Goal: Navigation & Orientation: Find specific page/section

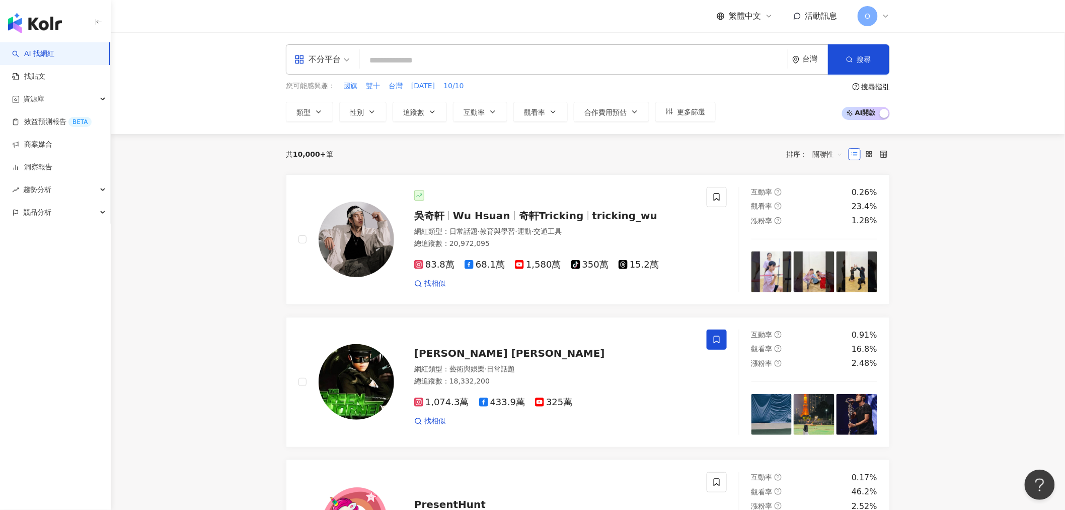
click at [887, 14] on icon at bounding box center [886, 16] width 8 height 8
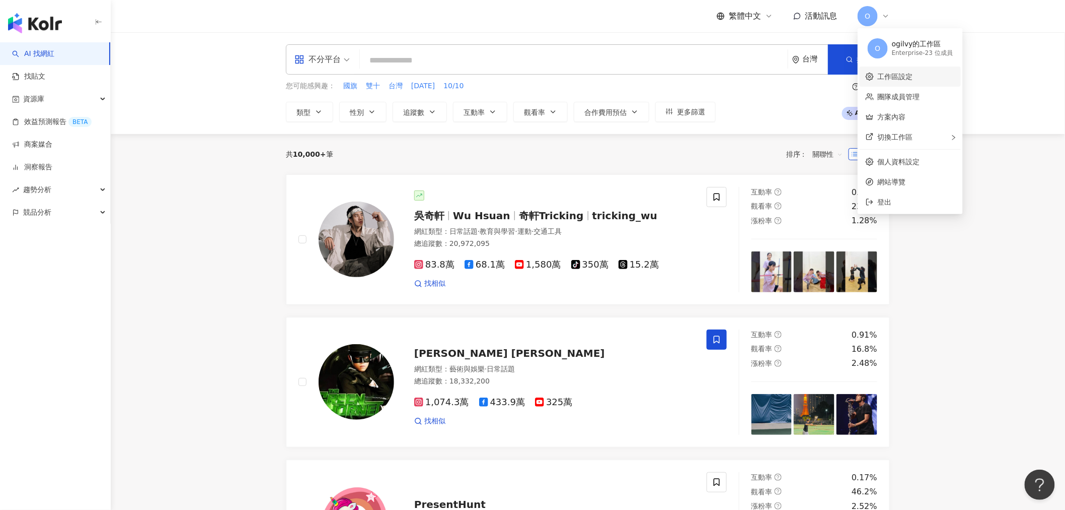
click at [913, 73] on link "工作區設定" at bounding box center [895, 77] width 35 height 8
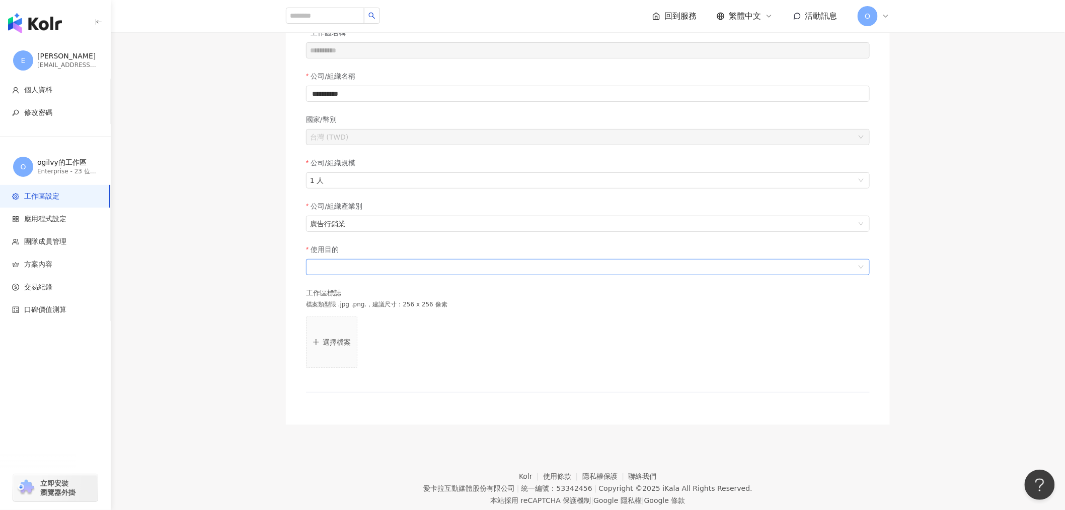
scroll to position [117, 0]
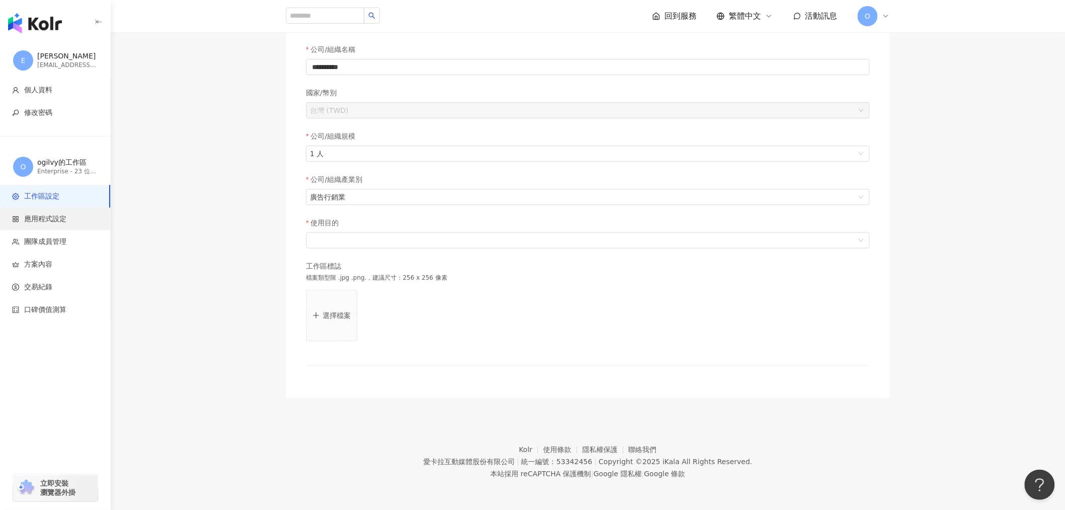
click at [63, 218] on span "應用程式設定" at bounding box center [45, 219] width 42 height 10
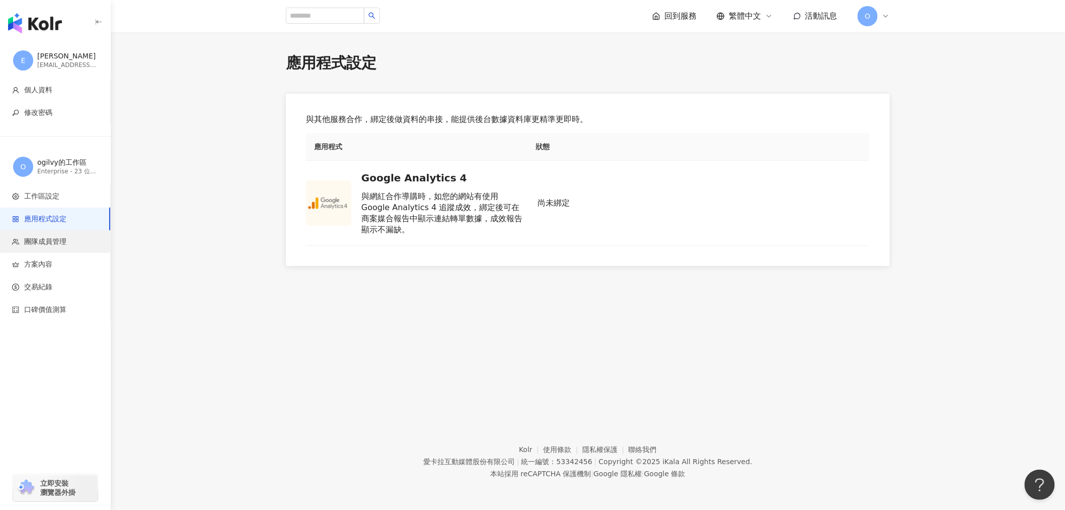
click at [53, 240] on span "團隊成員管理" at bounding box center [45, 242] width 42 height 10
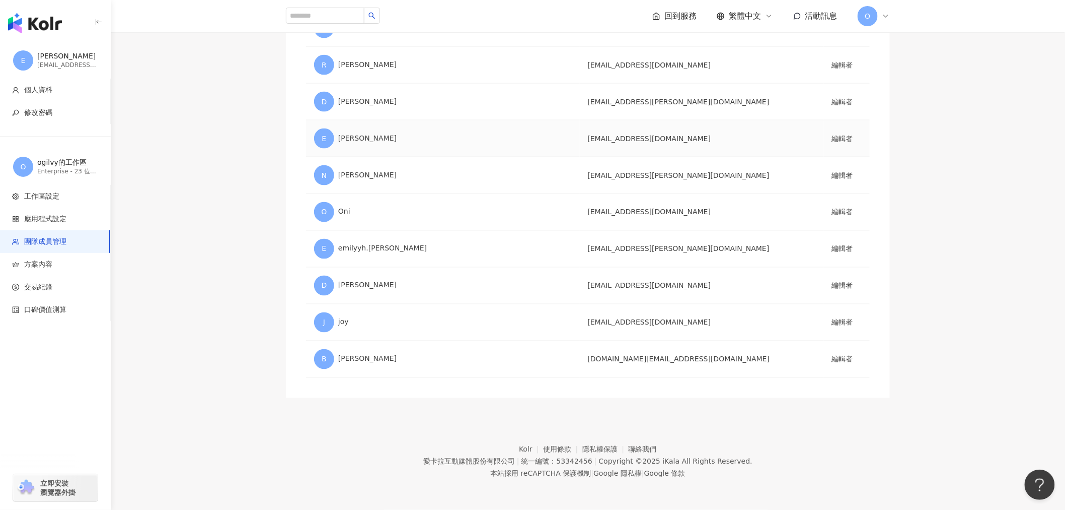
scroll to position [610, 0]
click at [58, 264] on span "方案內容" at bounding box center [57, 264] width 90 height 10
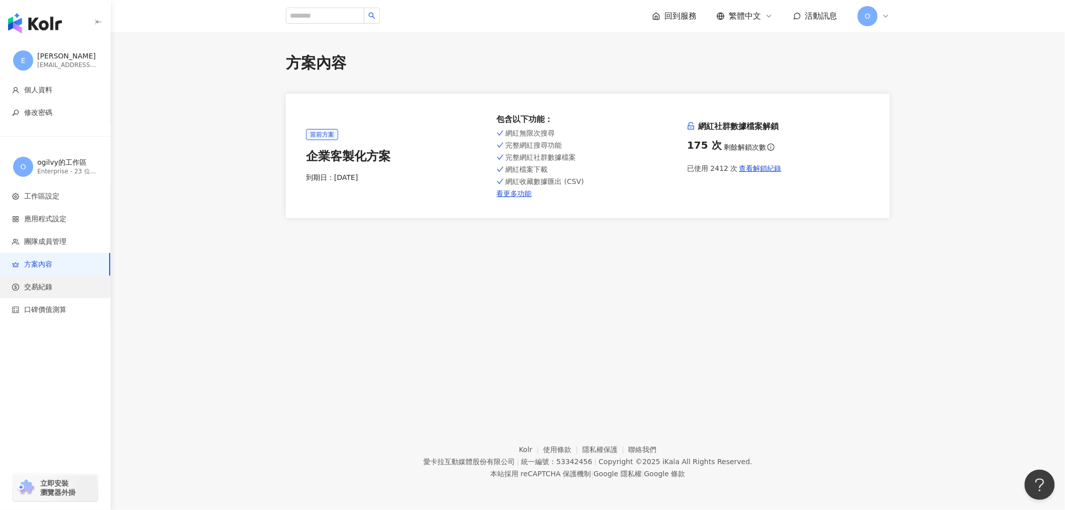
click at [63, 291] on span "交易紀錄" at bounding box center [57, 287] width 90 height 10
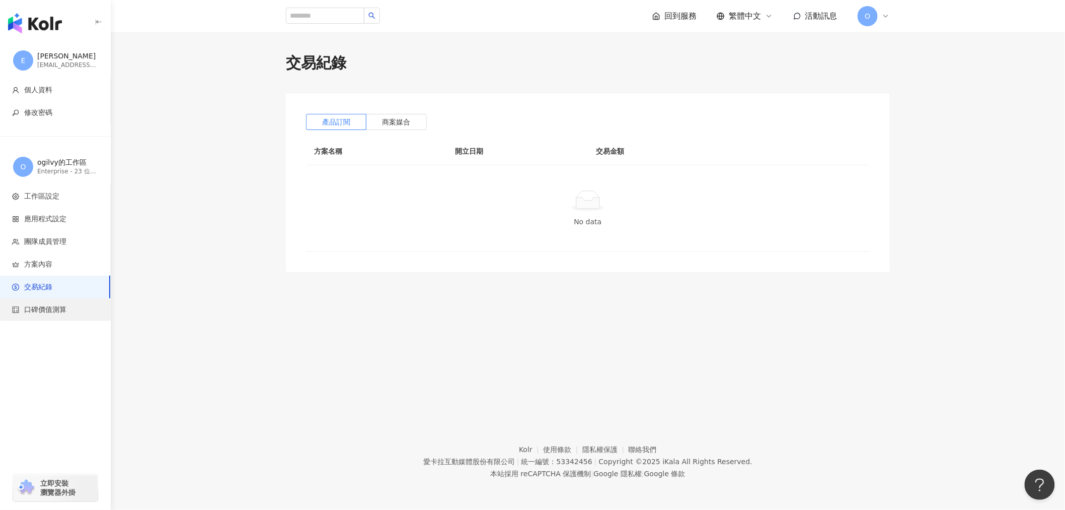
click at [55, 313] on span "口碑價值測算" at bounding box center [45, 310] width 42 height 10
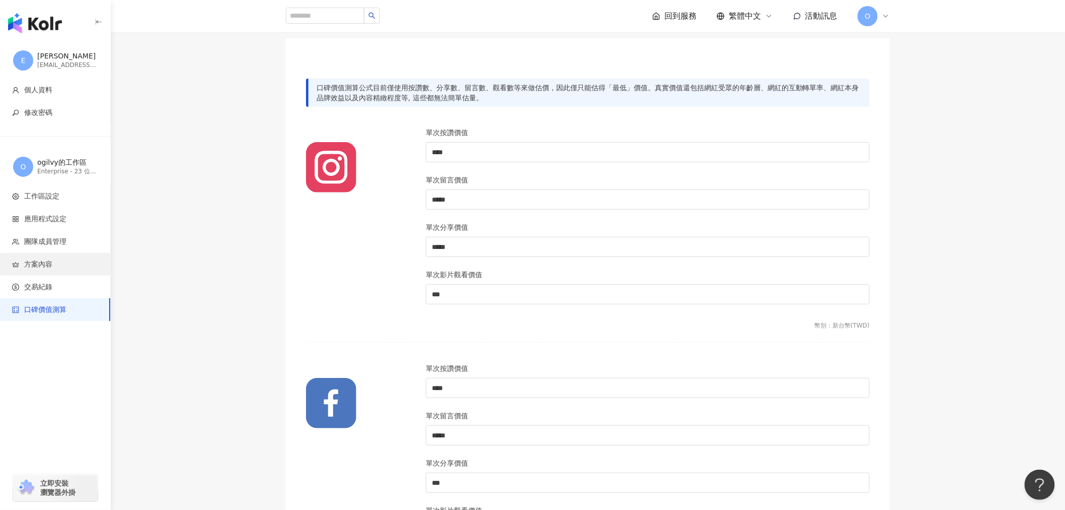
scroll to position [56, 0]
click at [65, 69] on div "E [PERSON_NAME] [EMAIL_ADDRESS][DOMAIN_NAME]" at bounding box center [55, 60] width 111 height 36
click at [40, 482] on span "立即安裝 瀏覽器外掛" at bounding box center [57, 487] width 35 height 18
